Goal: Check status: Check status

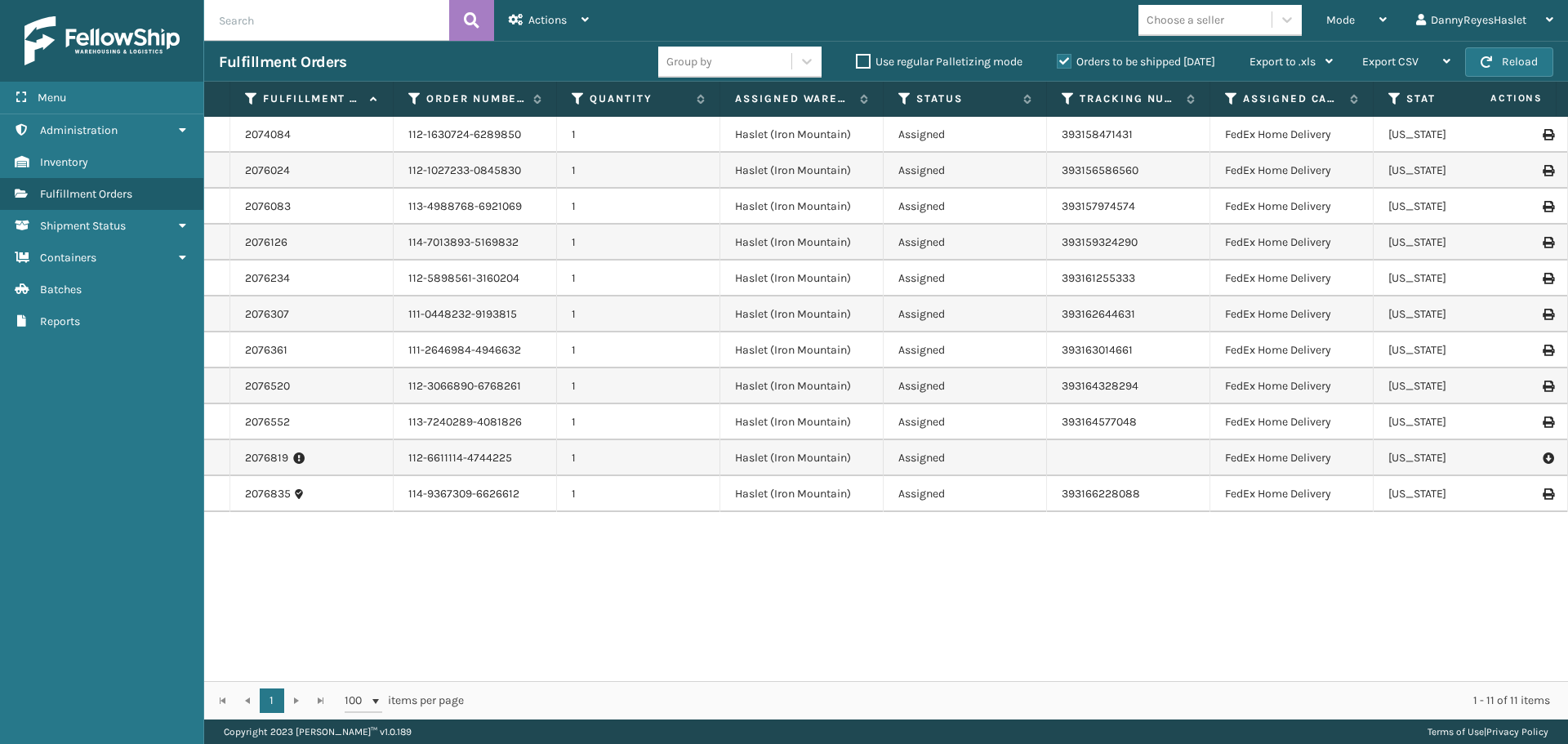
drag, startPoint x: 908, startPoint y: 494, endPoint x: 920, endPoint y: 483, distance: 16.3
click at [912, 493] on td "Assigned" at bounding box center [965, 494] width 164 height 36
click at [929, 457] on td "Assigned" at bounding box center [965, 458] width 164 height 36
click at [928, 422] on td "Assigned" at bounding box center [965, 422] width 164 height 36
click at [916, 384] on td "Assigned" at bounding box center [965, 386] width 164 height 36
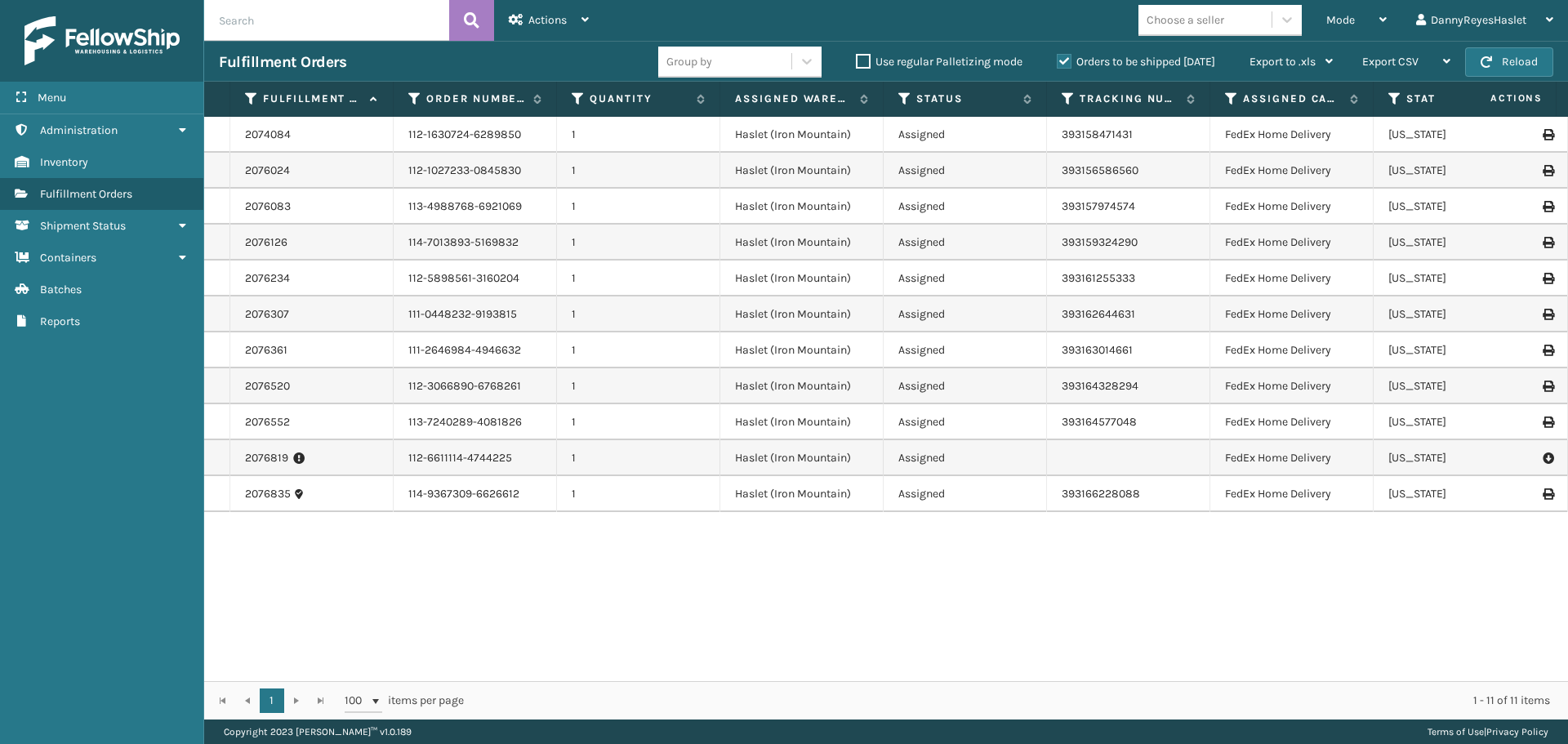
click at [916, 347] on td "Assigned" at bounding box center [965, 351] width 164 height 36
click at [915, 307] on td "Assigned" at bounding box center [965, 314] width 164 height 36
click at [919, 275] on td "Assigned" at bounding box center [965, 279] width 164 height 36
click at [926, 242] on td "Assigned" at bounding box center [965, 242] width 164 height 36
click at [928, 213] on td "Assigned" at bounding box center [965, 207] width 164 height 36
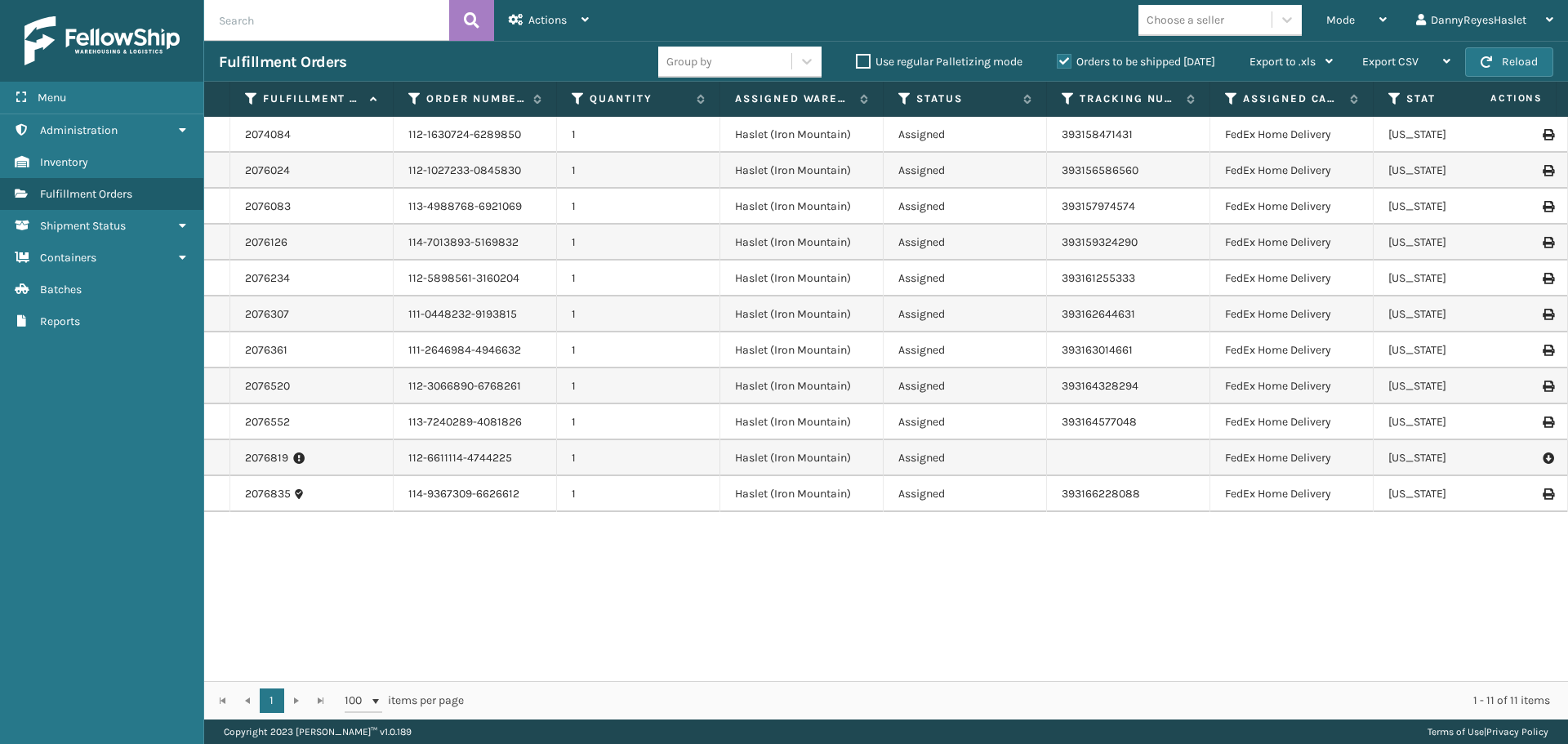
click at [933, 157] on td "Assigned" at bounding box center [965, 170] width 164 height 36
click at [937, 133] on td "Assigned" at bounding box center [965, 135] width 164 height 36
click at [1359, 27] on div "Mode" at bounding box center [1357, 21] width 61 height 41
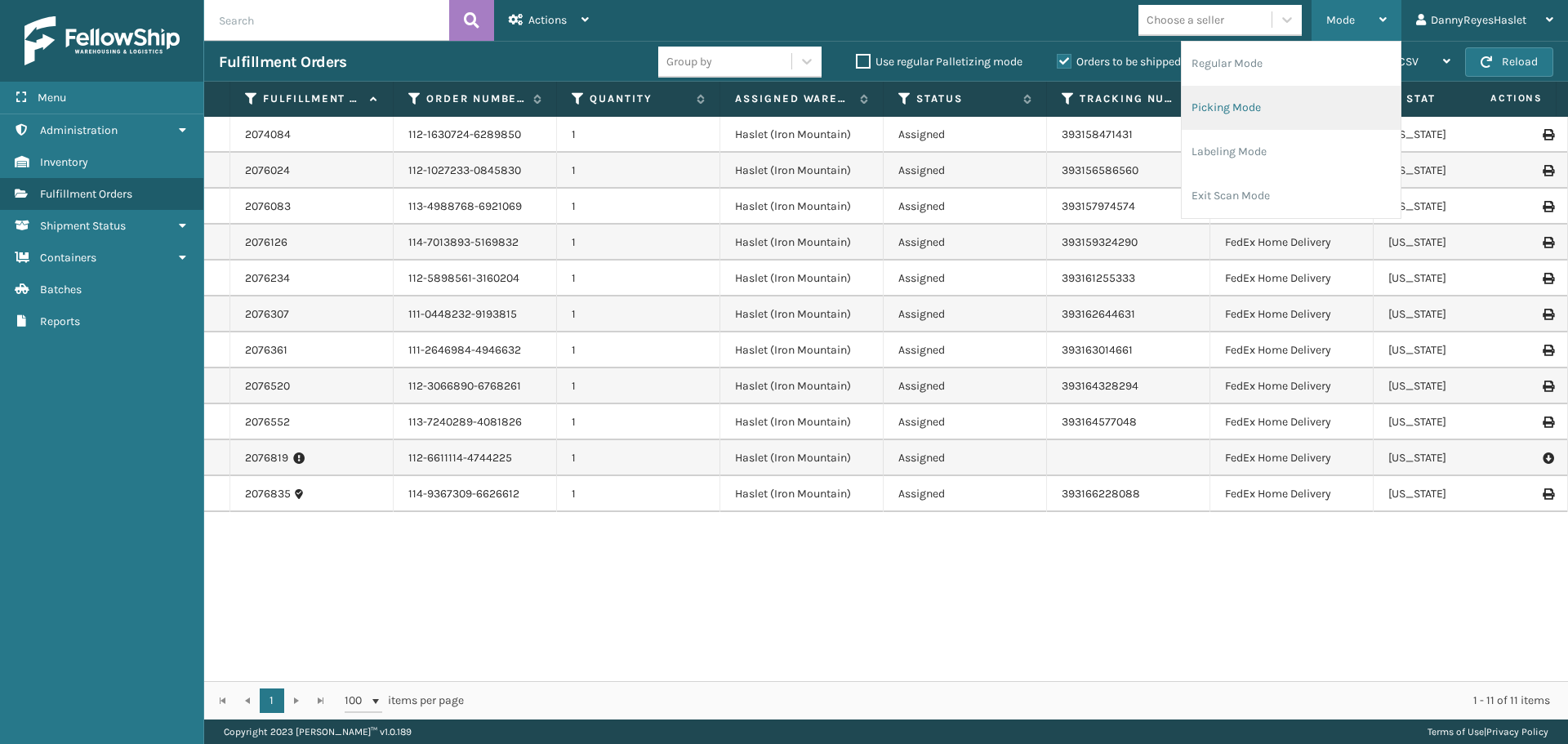
click at [1282, 111] on li "Picking Mode" at bounding box center [1291, 107] width 219 height 44
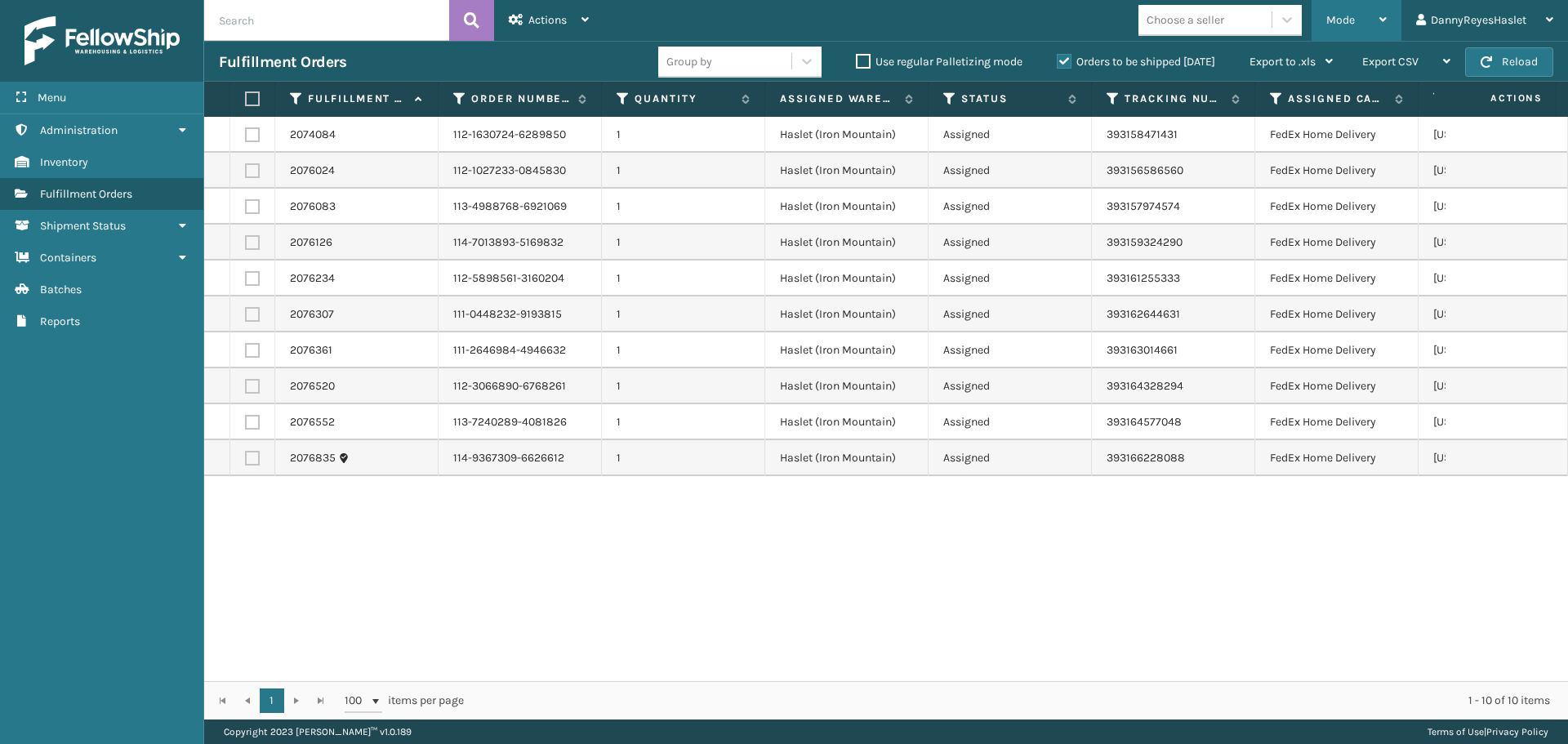
click at [1345, 12] on div "Mode" at bounding box center [1357, 21] width 61 height 41
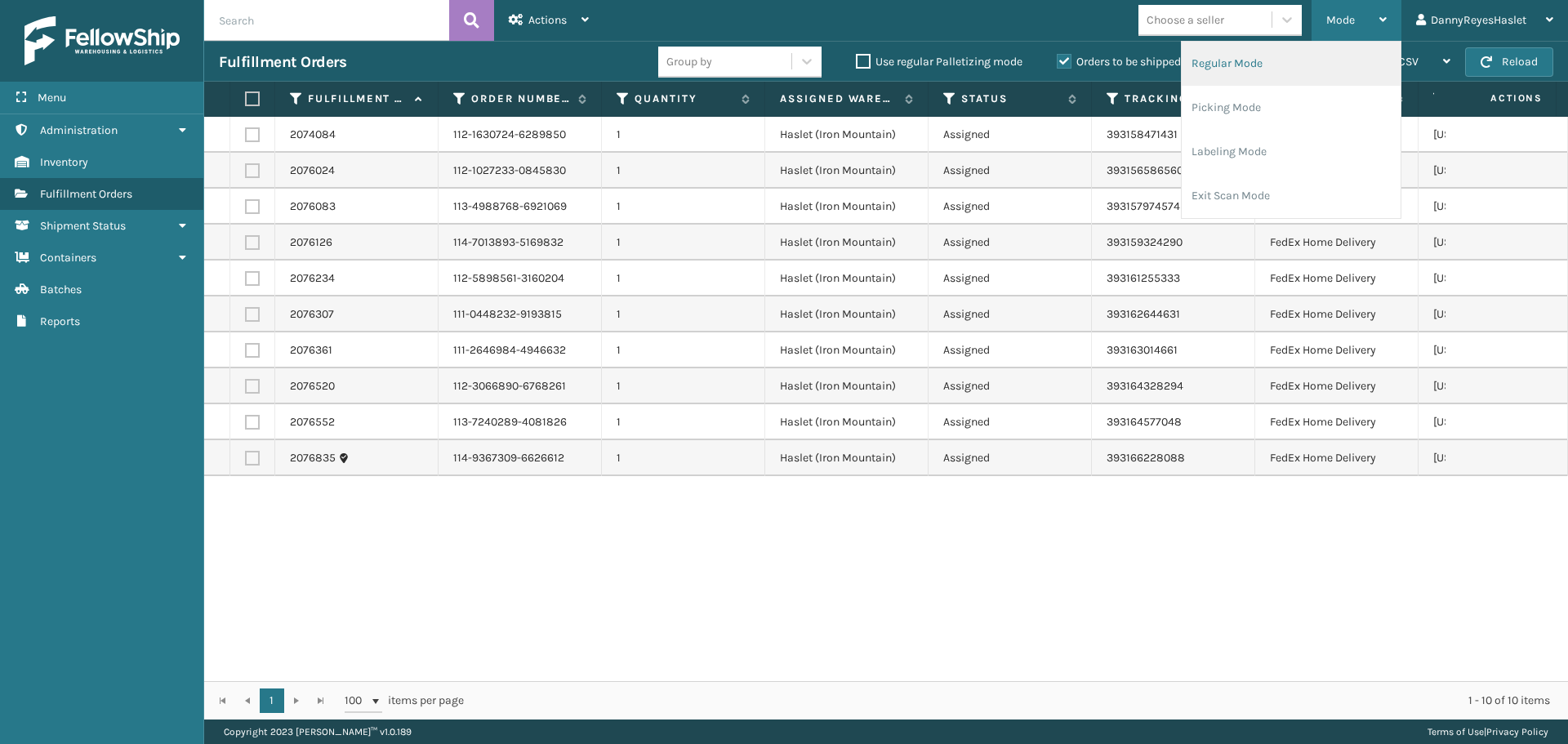
click at [1238, 58] on li "Regular Mode" at bounding box center [1291, 64] width 219 height 44
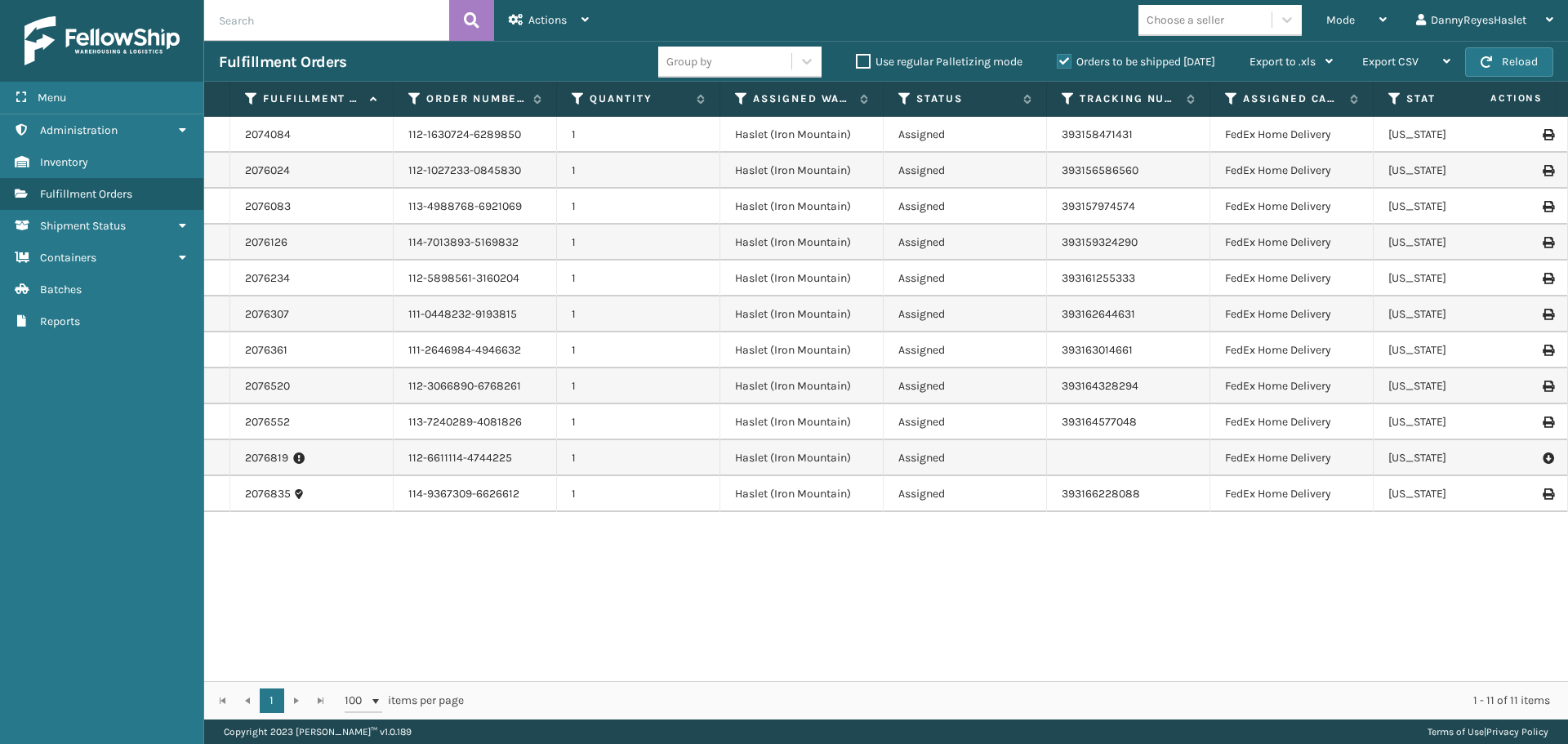
click at [298, 456] on icon at bounding box center [299, 457] width 11 height 16
click at [262, 464] on link "2076819" at bounding box center [266, 457] width 43 height 16
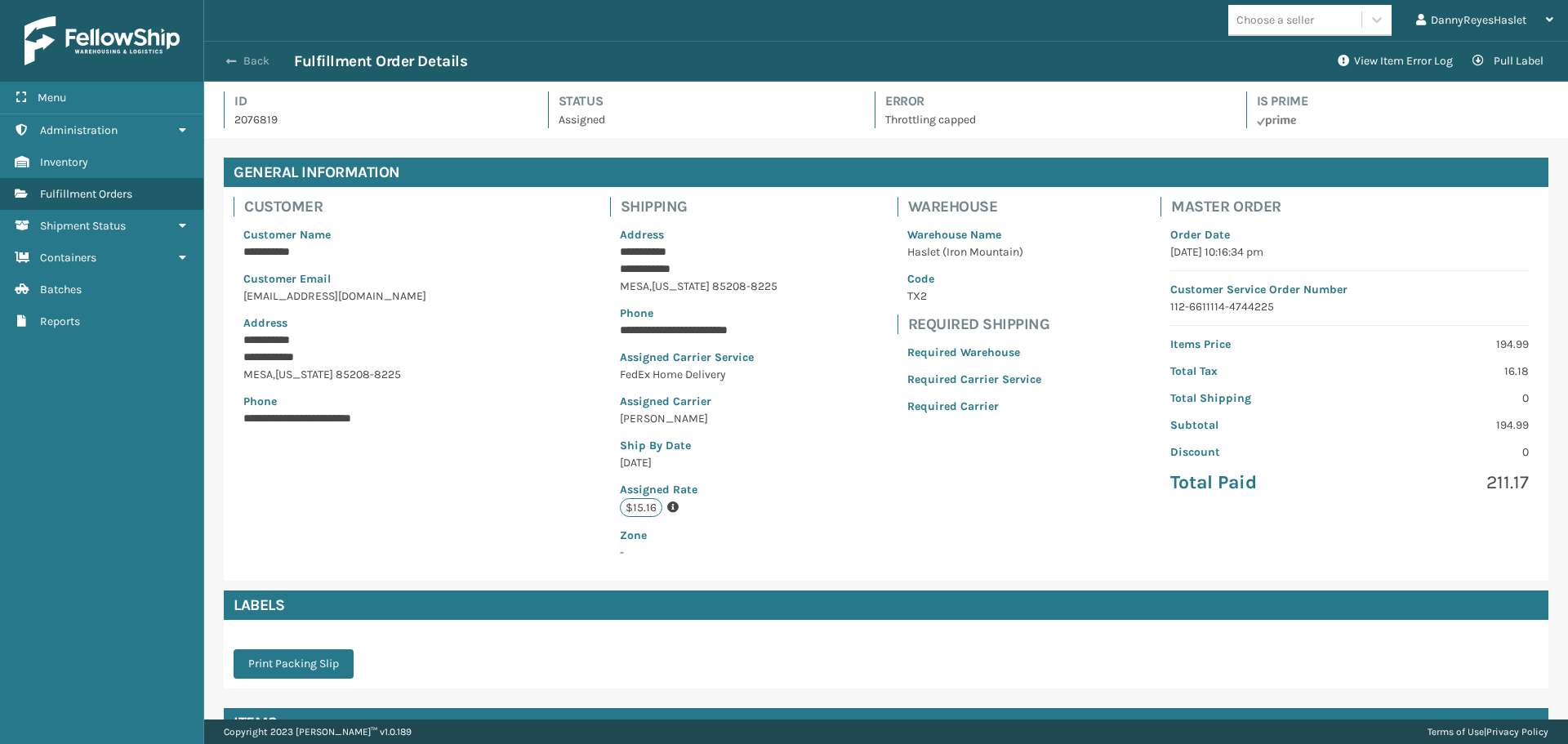
click at [269, 66] on button "Back" at bounding box center [256, 62] width 75 height 15
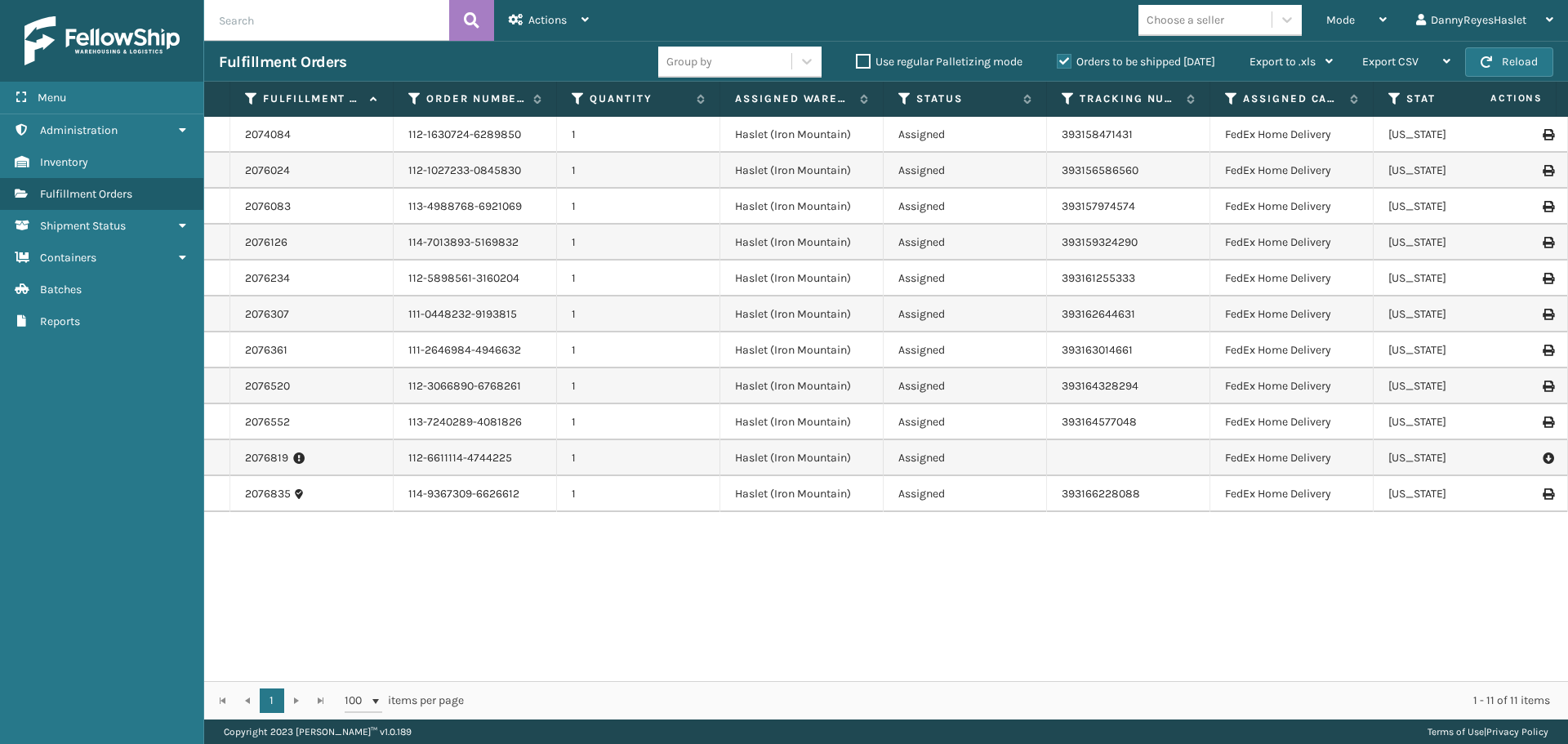
click at [1543, 458] on icon at bounding box center [1547, 457] width 9 height 16
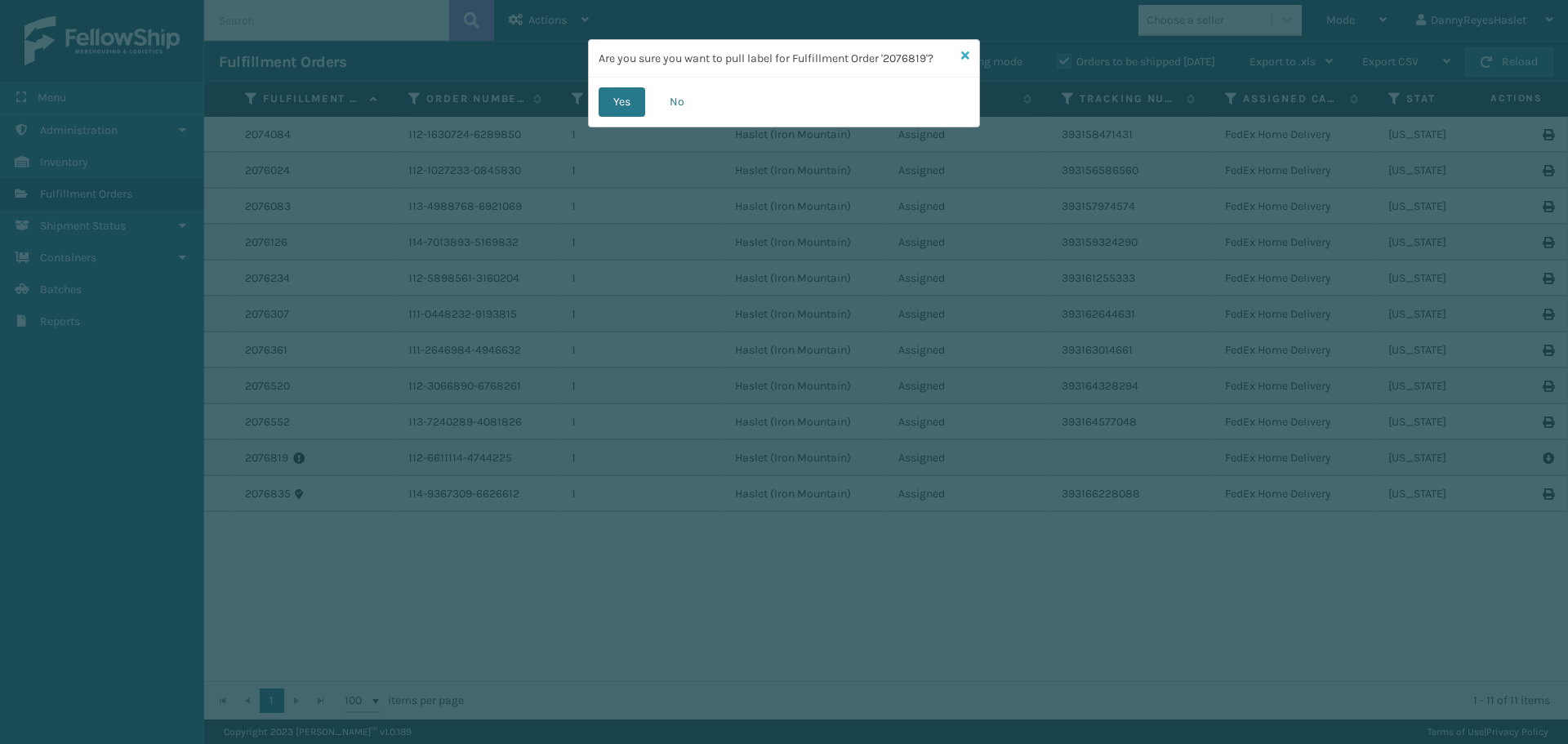
click at [964, 55] on icon at bounding box center [965, 55] width 8 height 11
